Goal: Task Accomplishment & Management: Complete application form

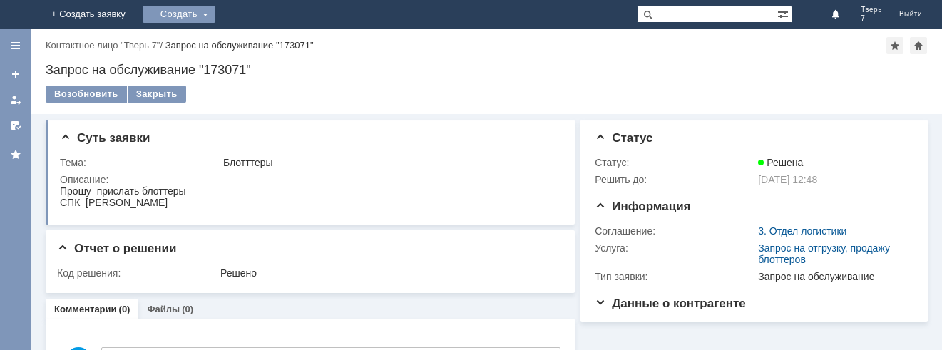
click at [215, 8] on div "Создать" at bounding box center [179, 14] width 73 height 17
click at [254, 37] on link "Заявка" at bounding box center [199, 42] width 108 height 17
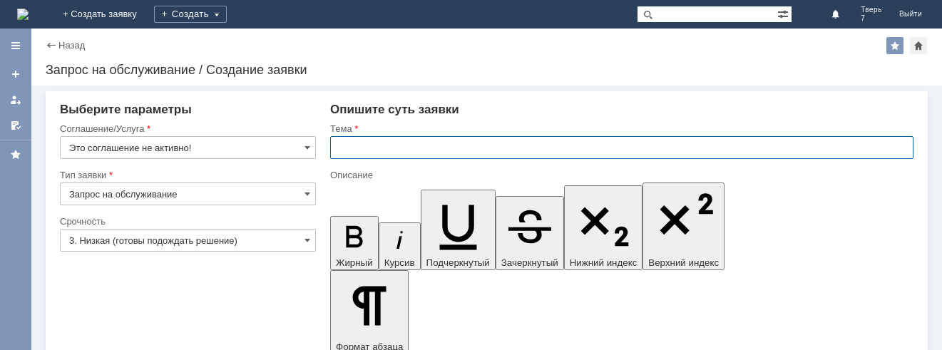
click at [337, 147] on input "text" at bounding box center [621, 147] width 583 height 23
type input "Оч"
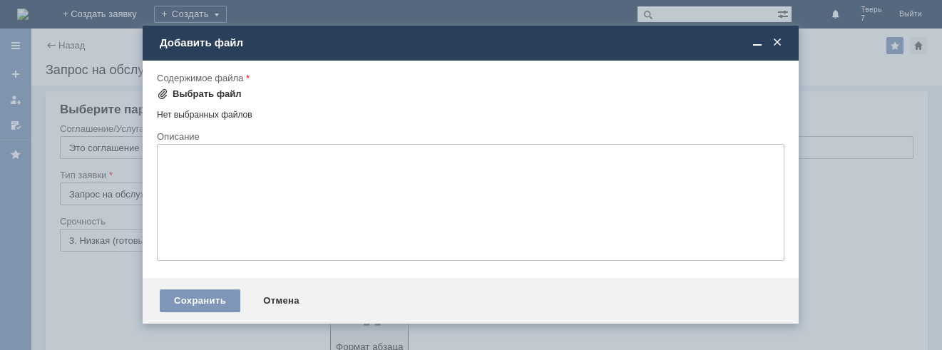
click at [185, 88] on div "Выбрать файл" at bounding box center [199, 94] width 85 height 17
click at [180, 93] on div "Выбрать файл" at bounding box center [206, 93] width 69 height 11
click at [780, 48] on span at bounding box center [777, 42] width 14 height 13
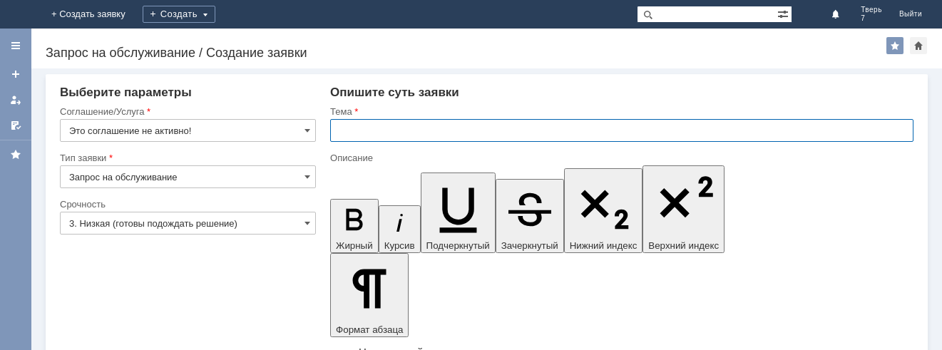
click at [342, 129] on input "text" at bounding box center [621, 130] width 583 height 23
type input "оч"
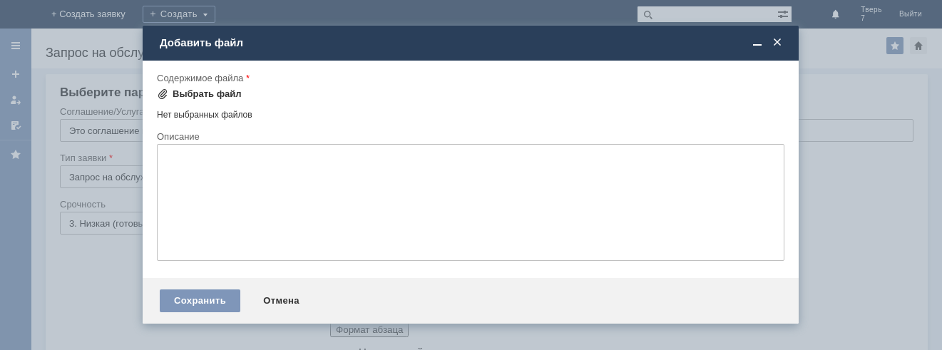
click at [190, 97] on div "Выбрать файл" at bounding box center [206, 93] width 69 height 11
click at [182, 88] on div "Выбрать файл" at bounding box center [199, 94] width 85 height 17
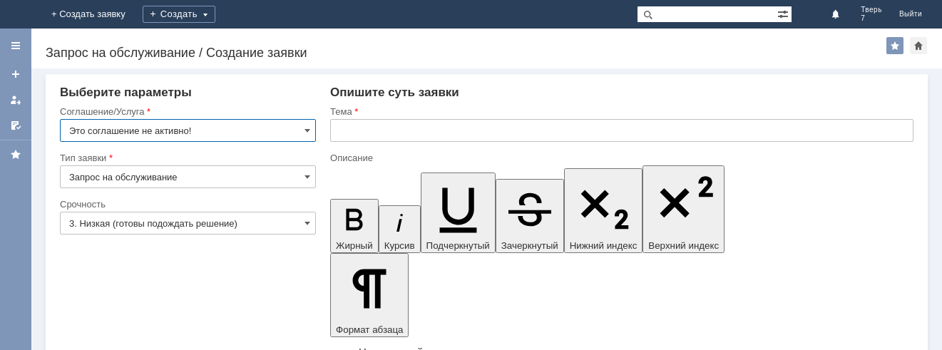
click at [338, 128] on input "text" at bounding box center [621, 130] width 583 height 23
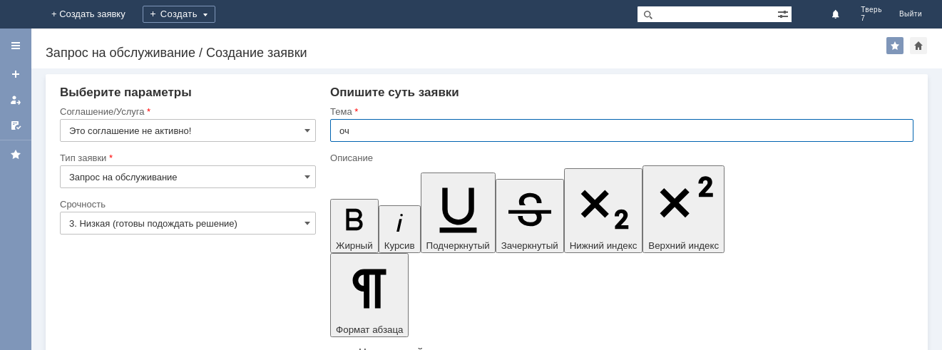
type input "оч"
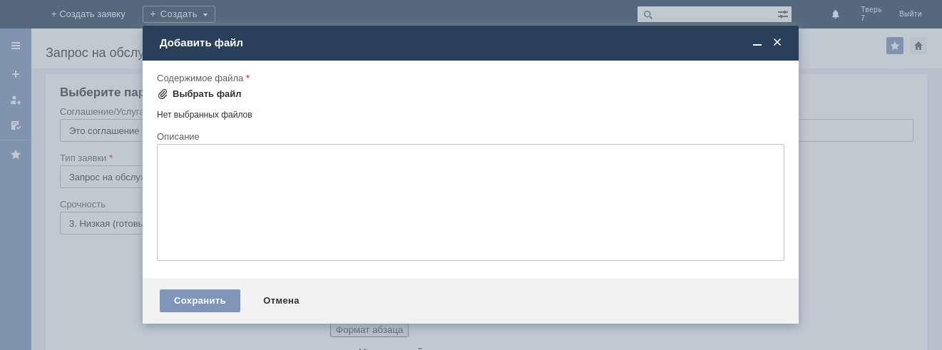
click at [202, 91] on div "Выбрать файл" at bounding box center [206, 93] width 69 height 11
click at [185, 86] on div "Выбрать файл" at bounding box center [199, 94] width 85 height 17
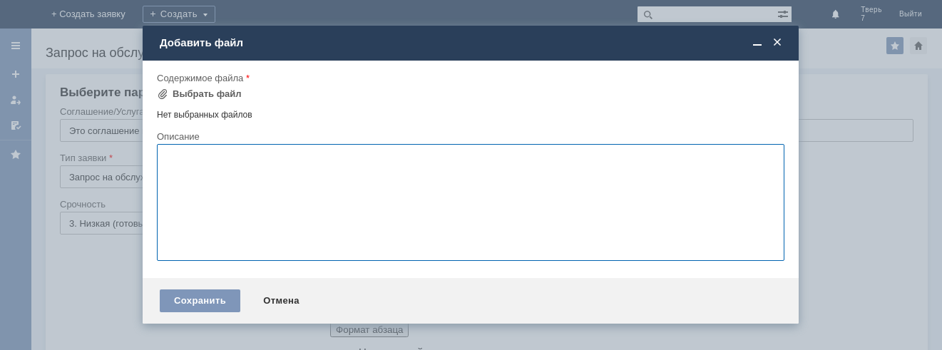
click at [167, 163] on textarea at bounding box center [470, 202] width 627 height 117
click at [274, 8] on div at bounding box center [471, 178] width 942 height 356
click at [279, 16] on div at bounding box center [471, 178] width 942 height 356
click at [277, 36] on div "Добавить файл" at bounding box center [472, 43] width 624 height 16
click at [172, 158] on textarea at bounding box center [470, 202] width 627 height 117
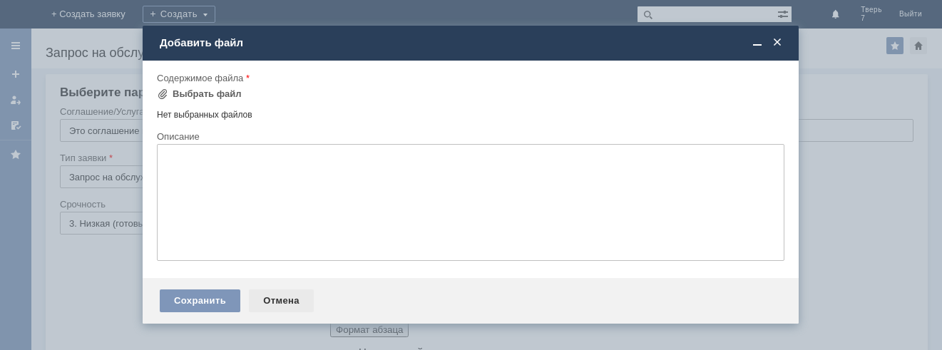
click at [284, 296] on div "Отмена" at bounding box center [281, 300] width 65 height 23
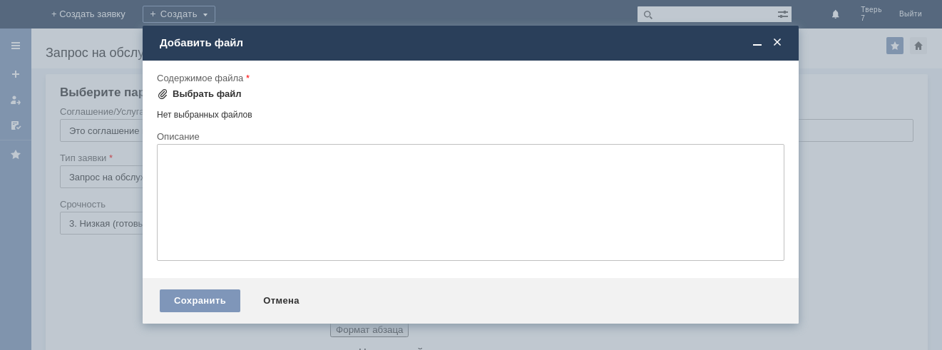
click at [192, 88] on div "Выбрать файл" at bounding box center [206, 93] width 69 height 11
click at [192, 90] on div "Выбрать файл" at bounding box center [206, 93] width 69 height 11
